Goal: Navigation & Orientation: Find specific page/section

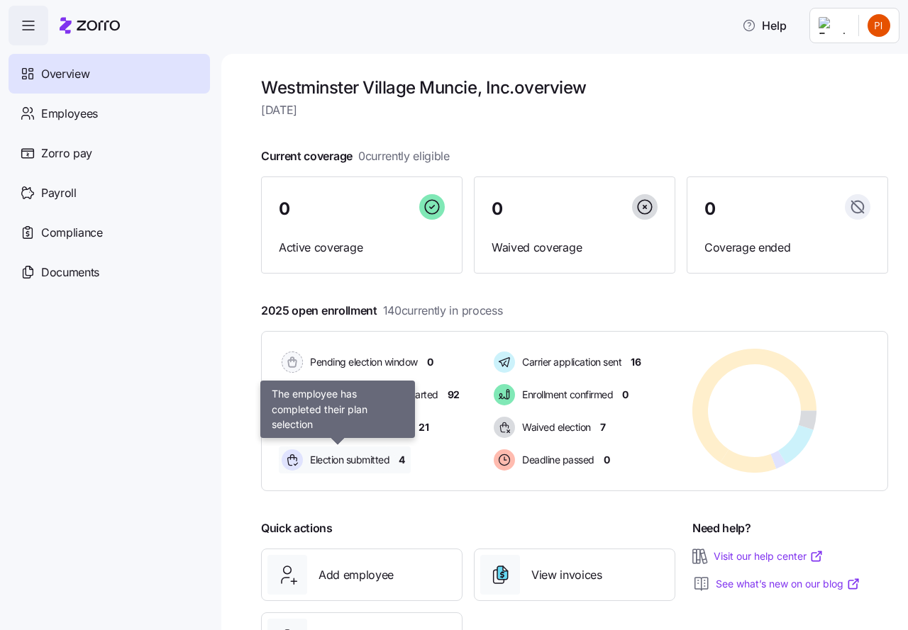
click at [358, 456] on span "Election submitted" at bounding box center [348, 460] width 84 height 14
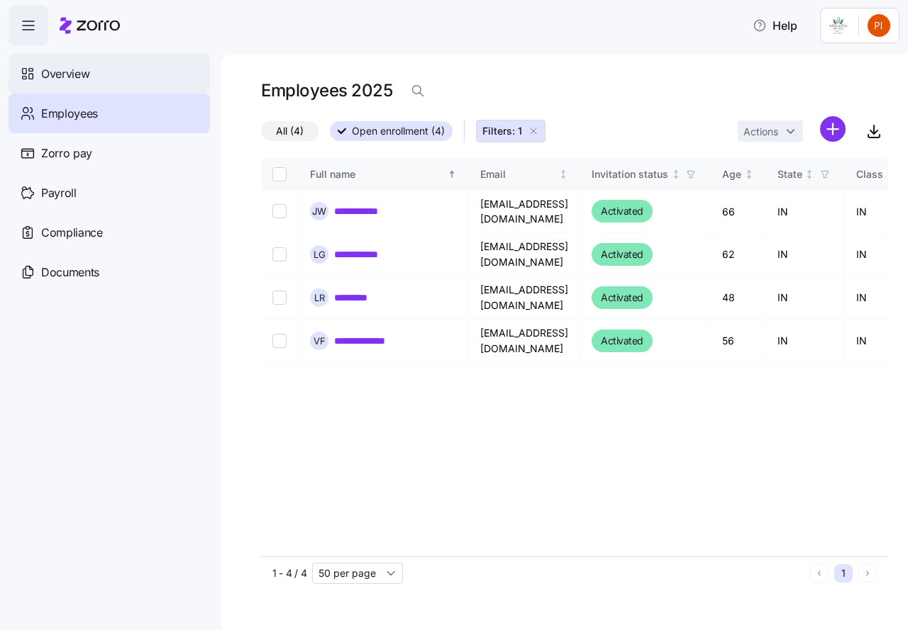
click at [72, 75] on span "Overview" at bounding box center [65, 74] width 48 height 18
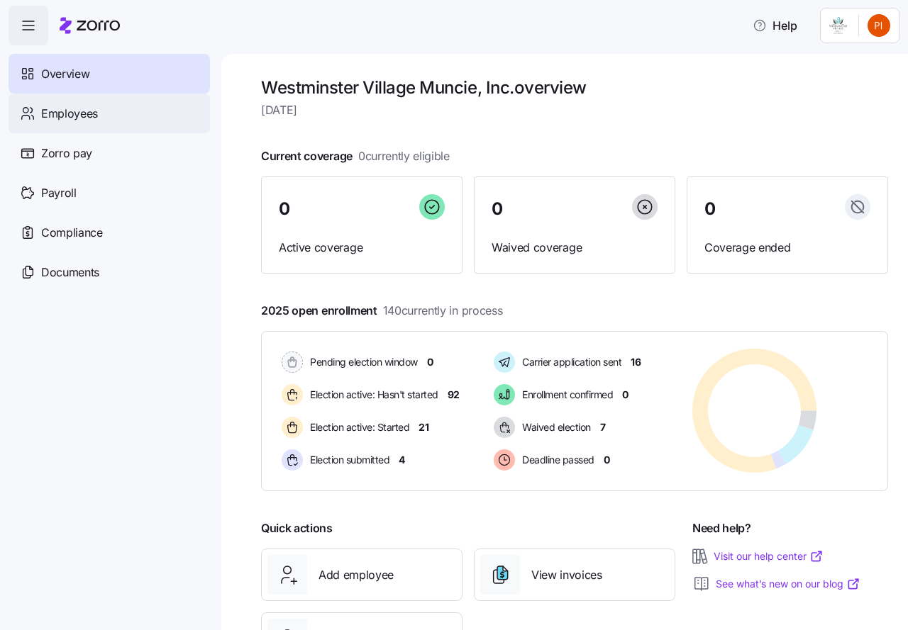
click at [78, 116] on span "Employees" at bounding box center [69, 114] width 57 height 18
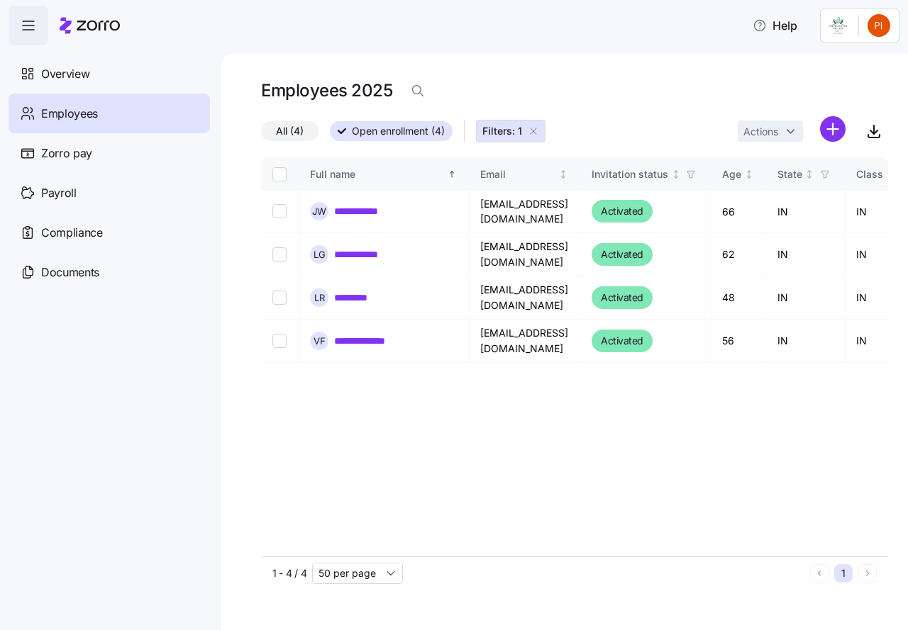
click at [535, 130] on icon "button" at bounding box center [533, 131] width 11 height 11
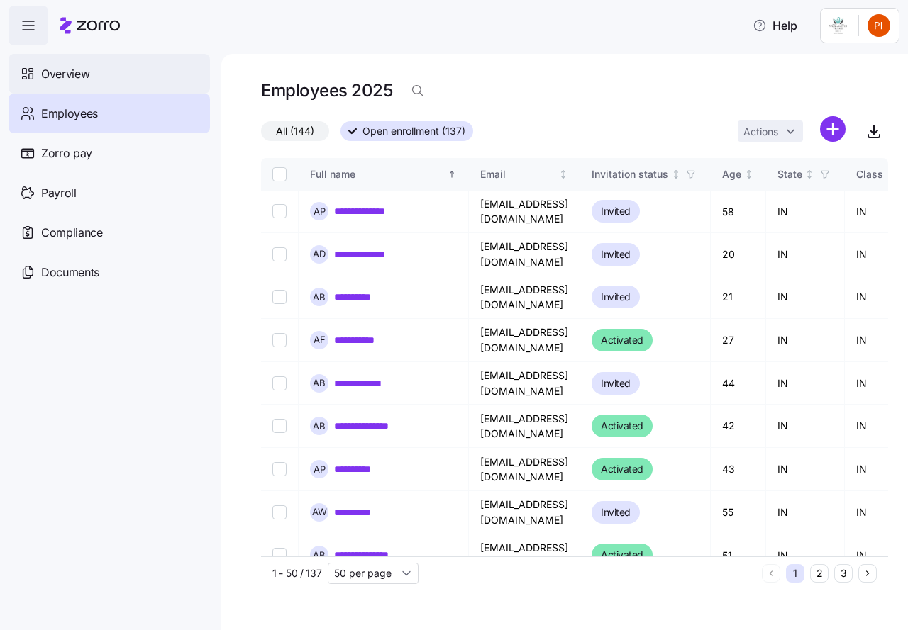
click at [54, 73] on span "Overview" at bounding box center [65, 74] width 48 height 18
